Goal: Task Accomplishment & Management: Use online tool/utility

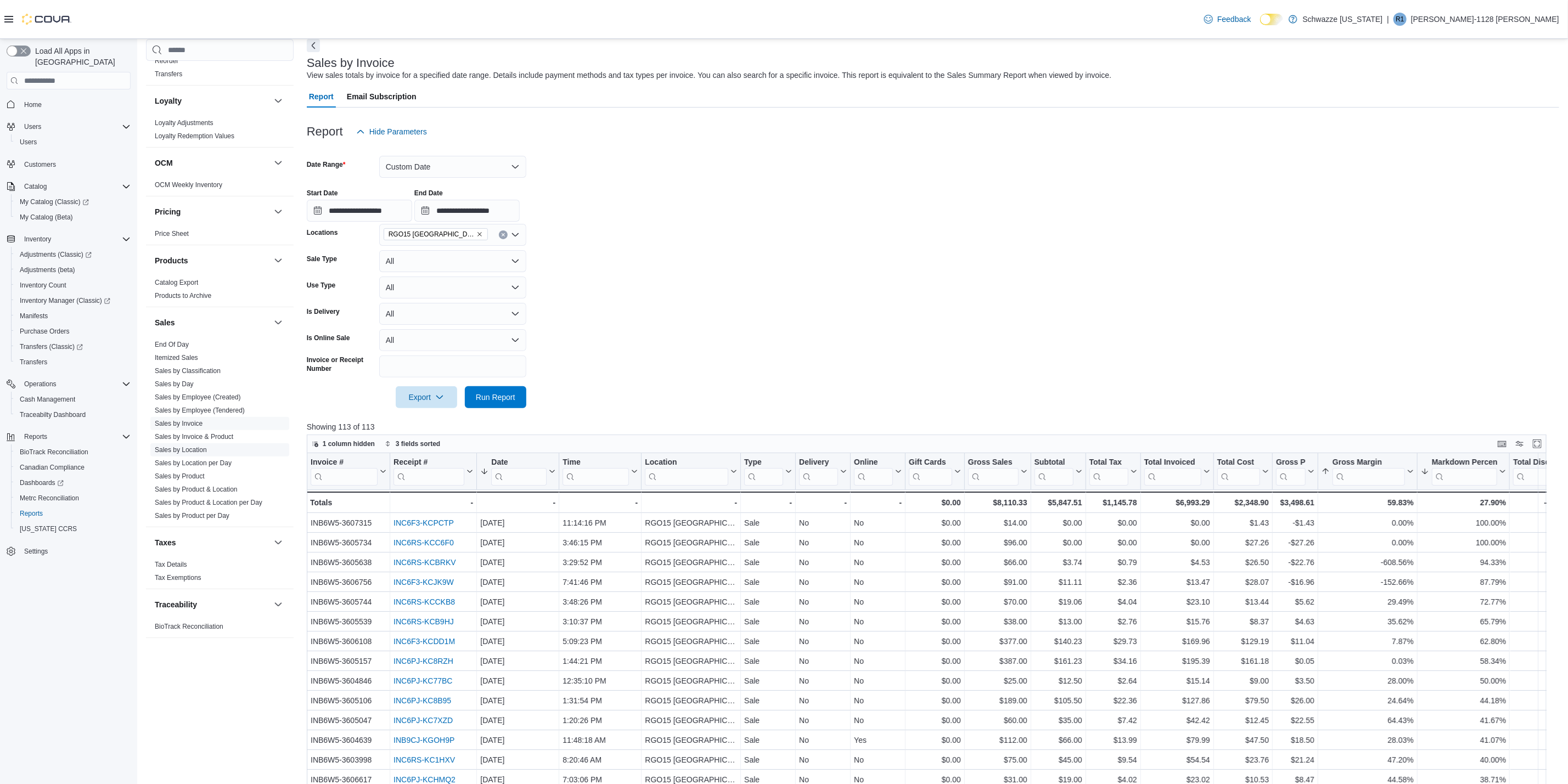
scroll to position [93, 0]
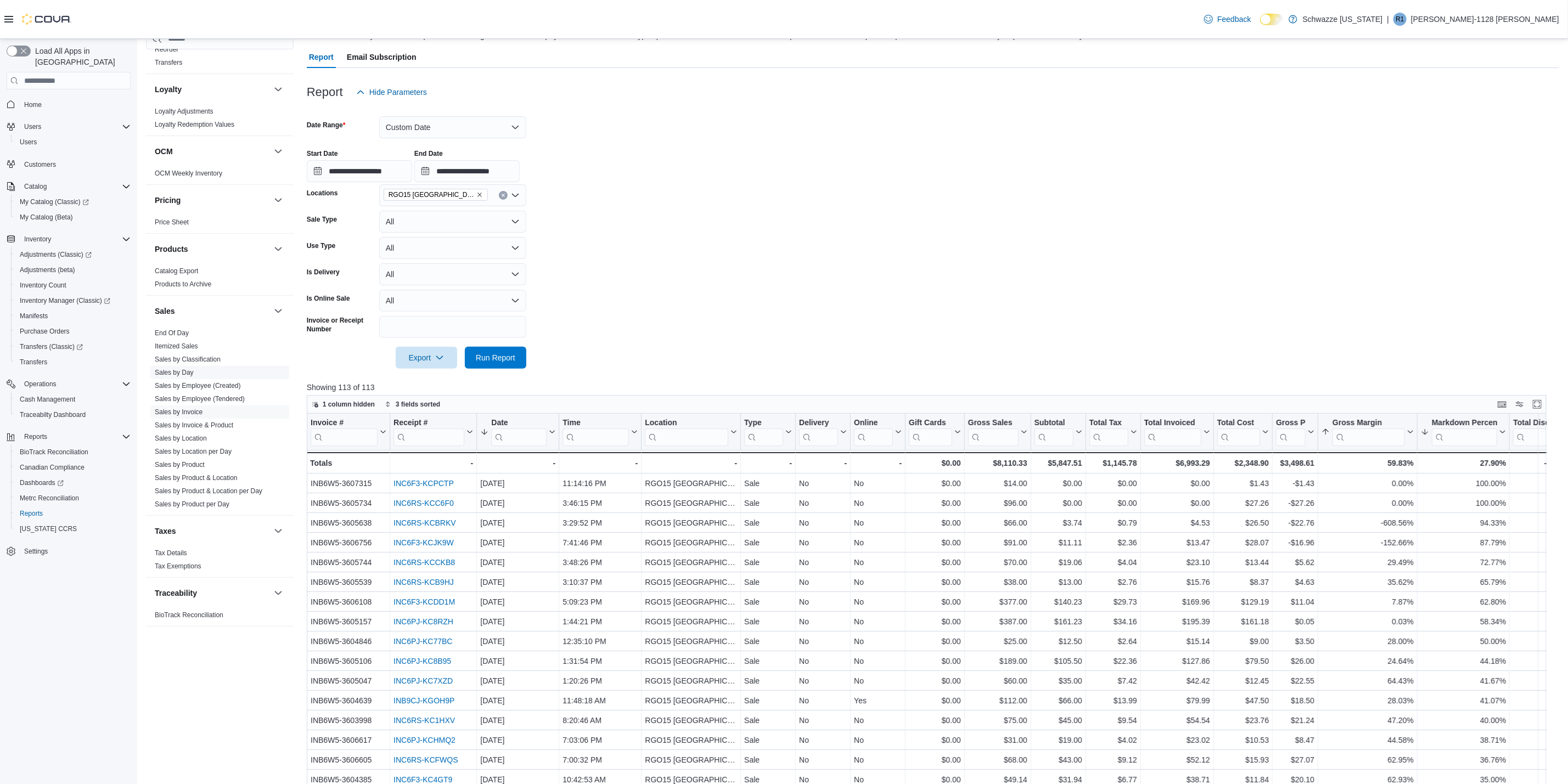
click at [173, 369] on link "Sales by Day" at bounding box center [174, 373] width 39 height 8
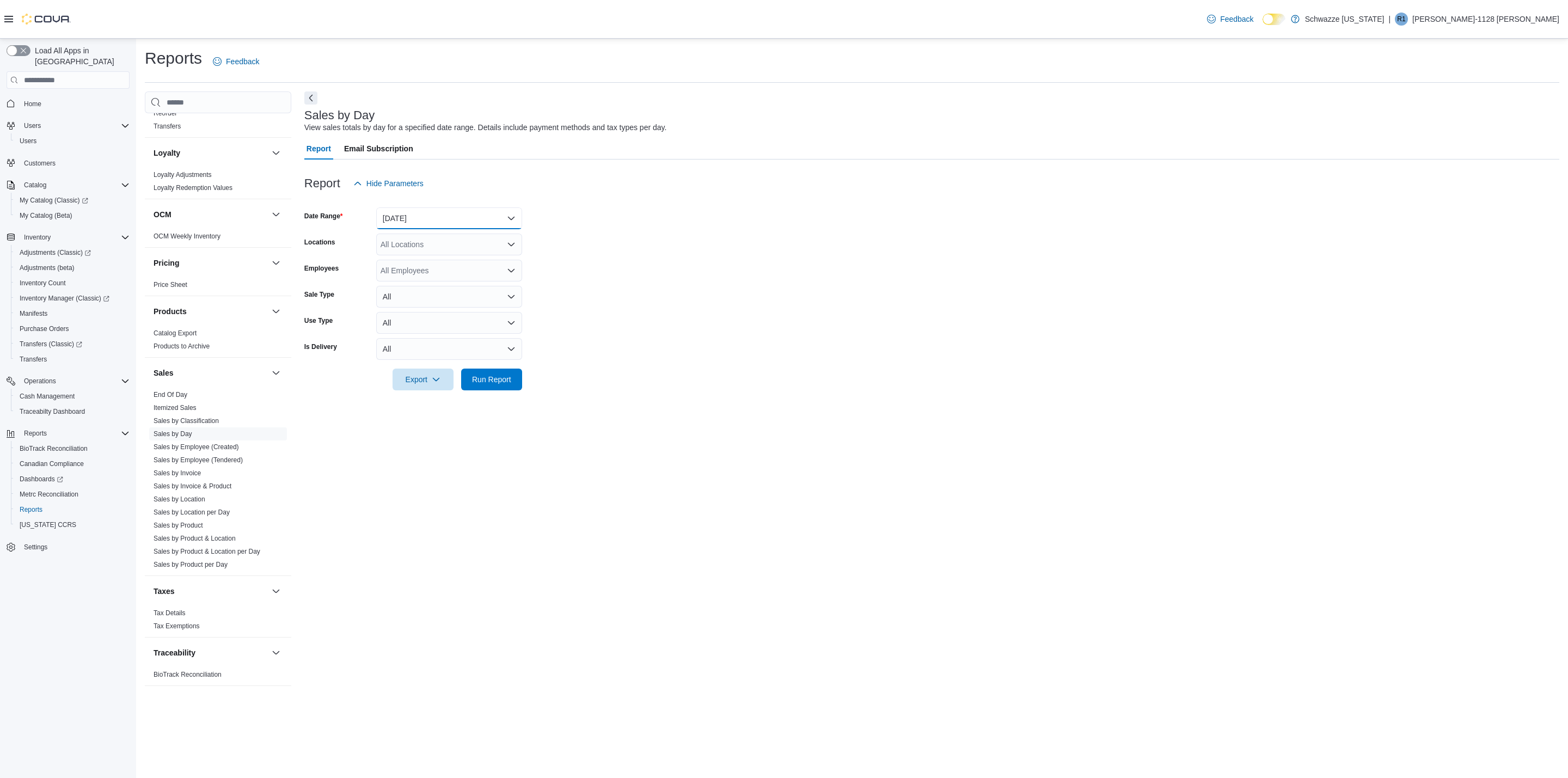
click at [478, 211] on button "[DATE]" at bounding box center [448, 219] width 146 height 22
click at [408, 271] on button "[DATE]" at bounding box center [448, 262] width 146 height 22
click at [432, 245] on div "All Locations" at bounding box center [448, 245] width 146 height 22
type input "**"
click at [434, 273] on span "RGO15 [GEOGRAPHIC_DATA]" at bounding box center [459, 278] width 107 height 11
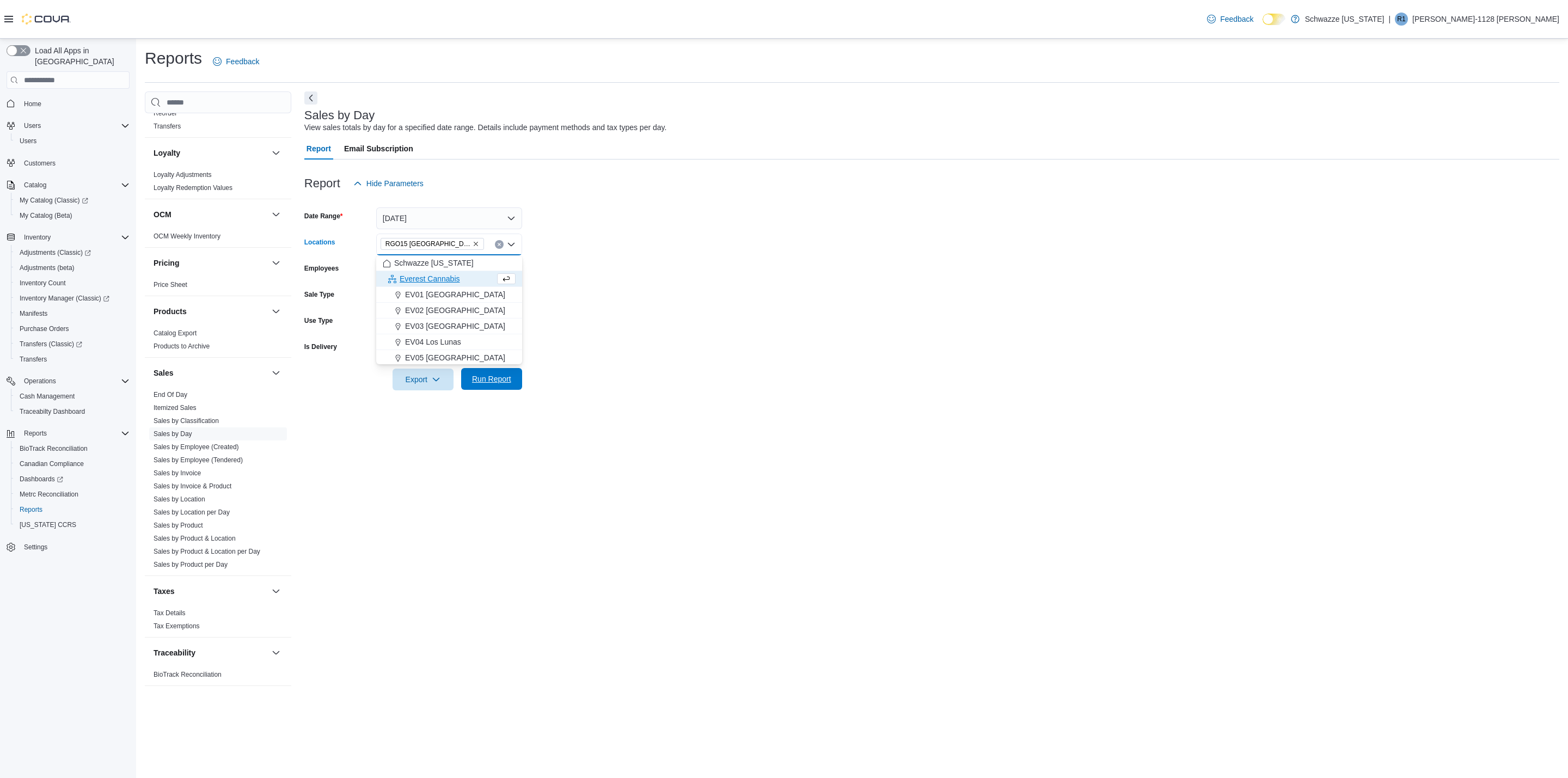
click at [474, 375] on span "Run Report" at bounding box center [492, 379] width 39 height 11
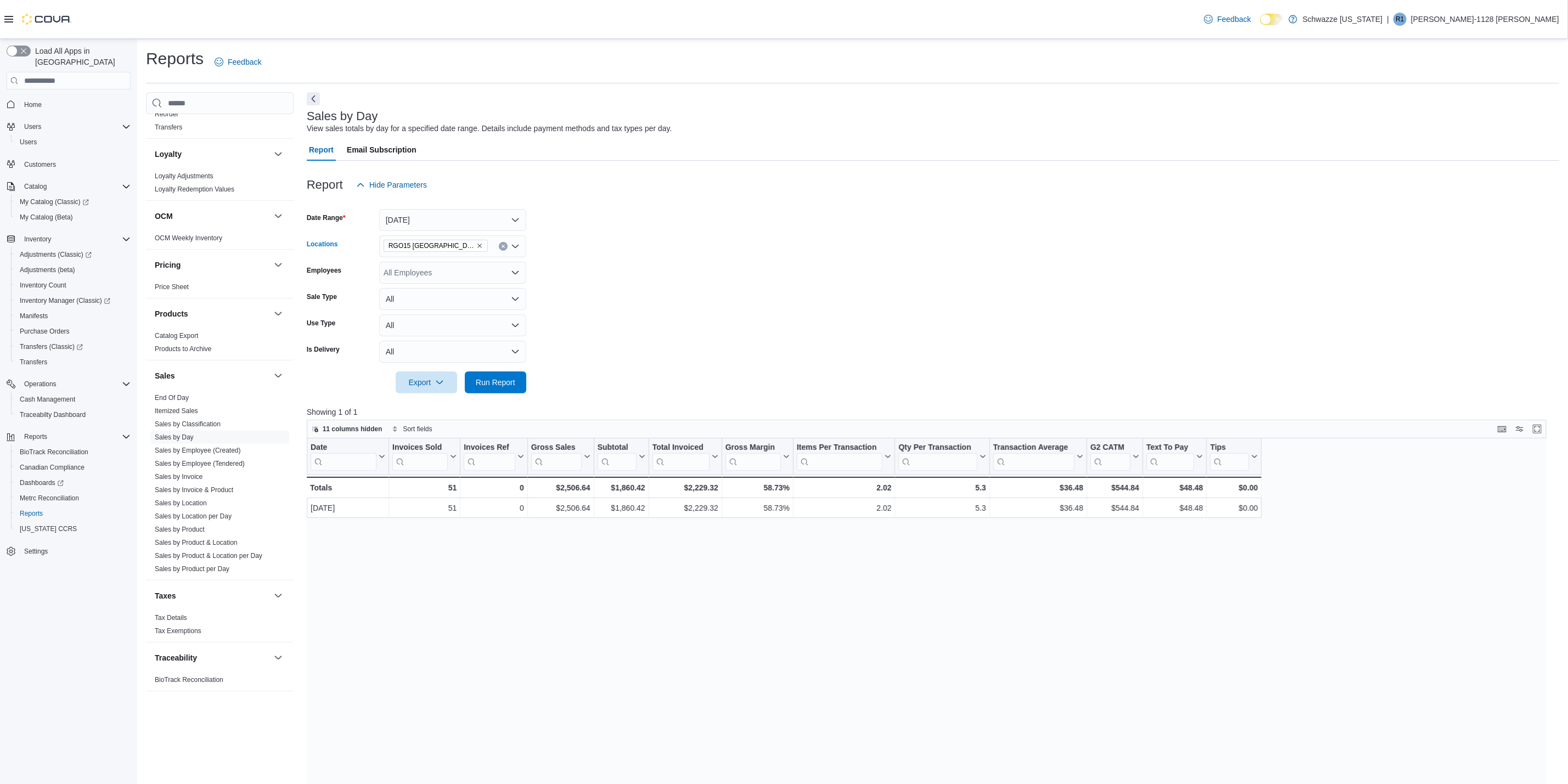
click at [477, 248] on icon "Remove RGO15 Sunland Park from selection in this group" at bounding box center [480, 246] width 6 height 6
type input "**"
click at [444, 258] on button "[GEOGRAPHIC_DATA]" at bounding box center [452, 266] width 147 height 16
click at [535, 307] on form "Date Range [DATE] Locations EV10 [GEOGRAPHIC_DATA] Employees All Employees Sale…" at bounding box center [933, 294] width 1252 height 197
click at [506, 387] on span "Run Report" at bounding box center [496, 382] width 40 height 11
